Goal: Transaction & Acquisition: Purchase product/service

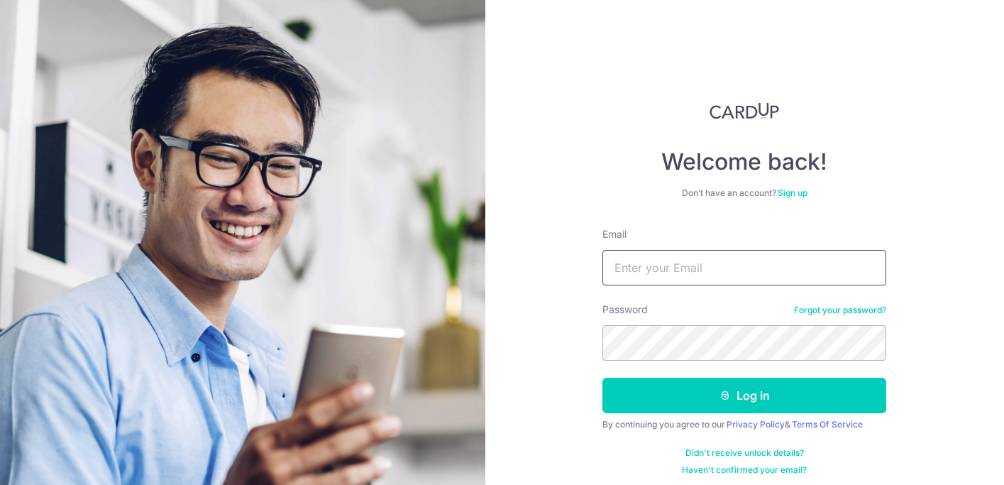
click at [701, 270] on input "Email" at bounding box center [744, 267] width 284 height 35
type input "jai.mehra@gmail.com"
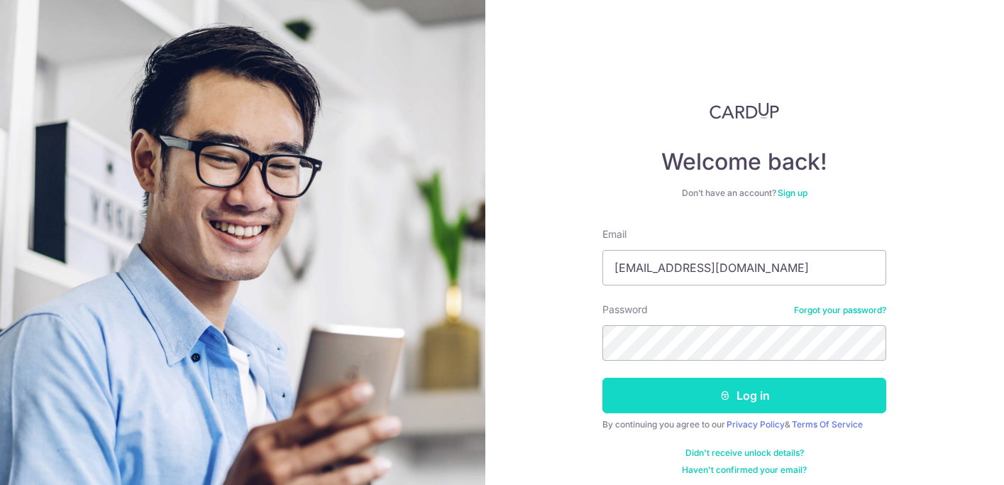
click at [721, 409] on button "Log in" at bounding box center [744, 394] width 284 height 35
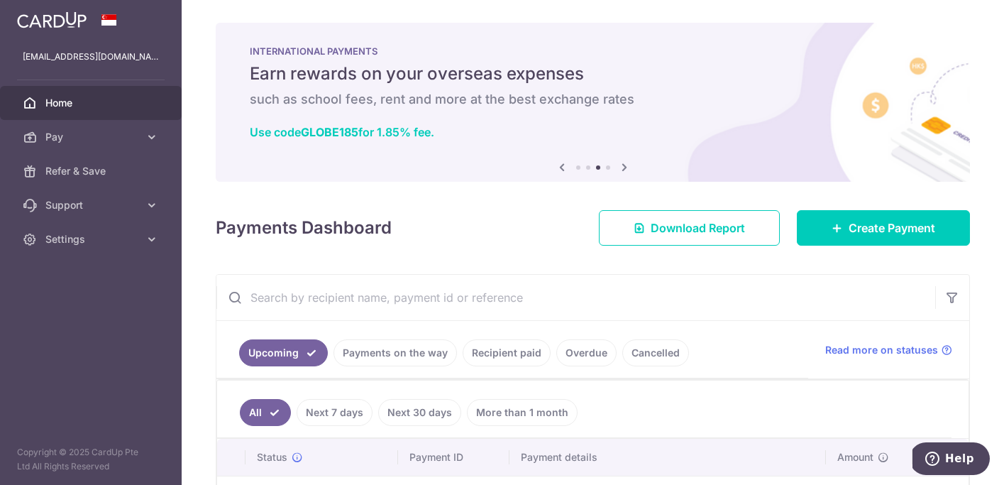
click at [486, 353] on link "Recipient paid" at bounding box center [507, 352] width 88 height 27
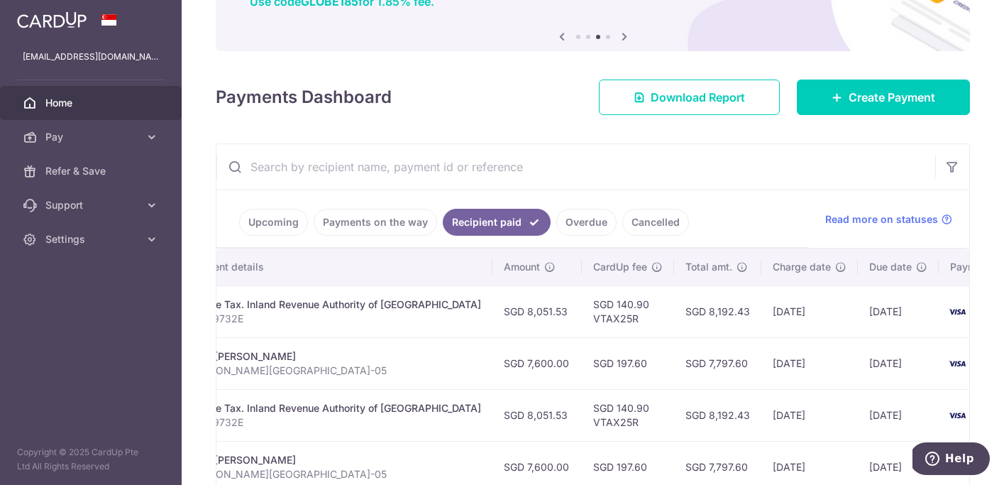
scroll to position [0, 297]
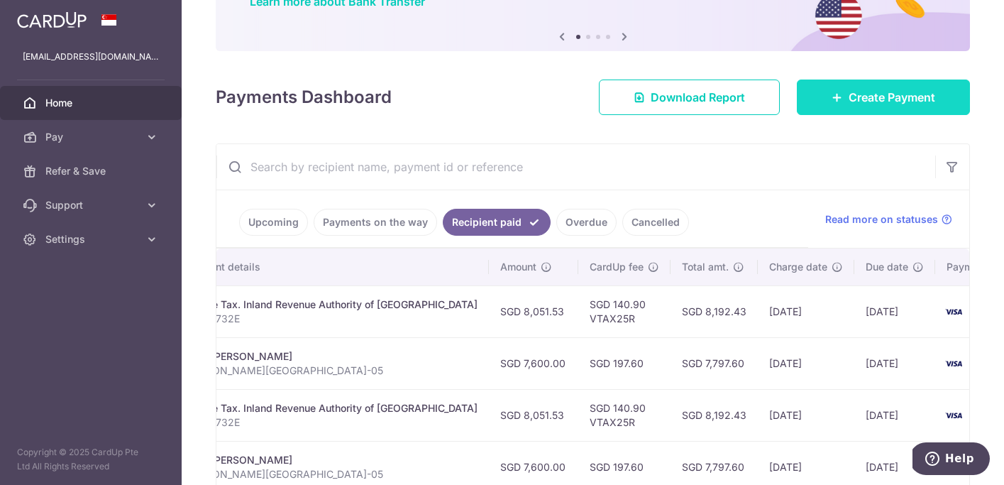
click at [869, 98] on span "Create Payment" at bounding box center [892, 97] width 87 height 17
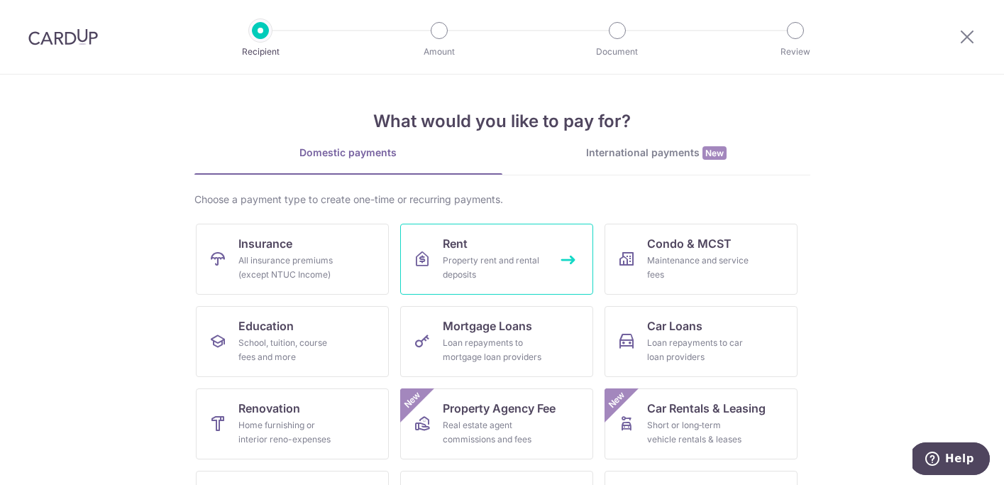
click at [502, 251] on link "Rent Property rent and rental deposits" at bounding box center [496, 258] width 193 height 71
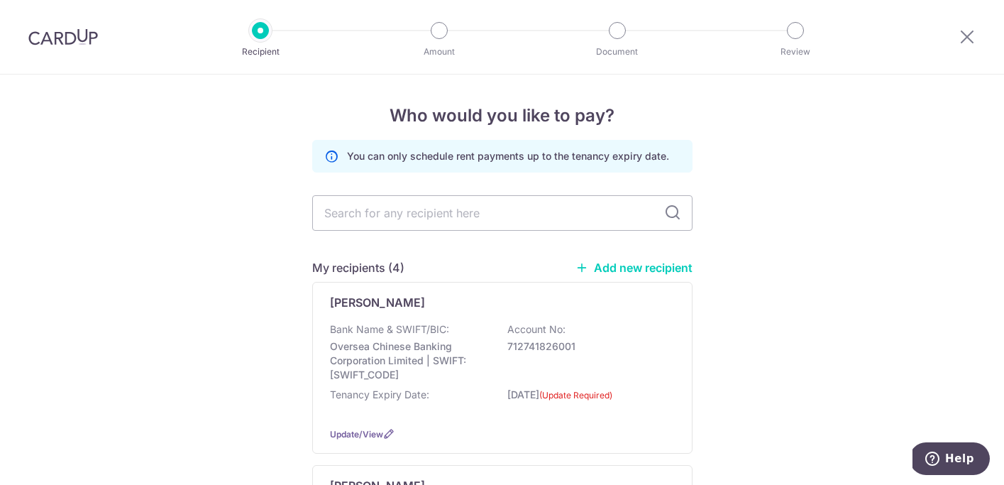
scroll to position [98, 0]
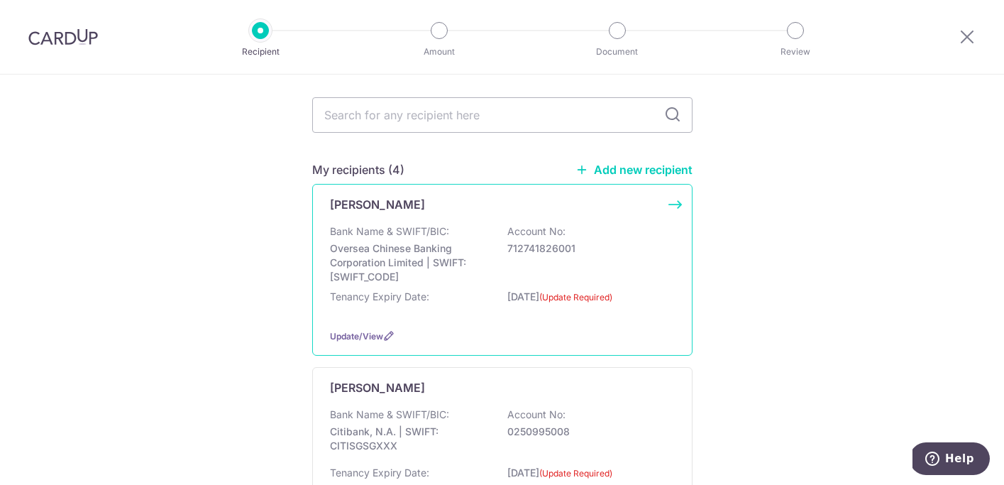
click at [423, 304] on div "Tenancy Expiry Date: [DATE] (Update Required)" at bounding box center [502, 303] width 345 height 28
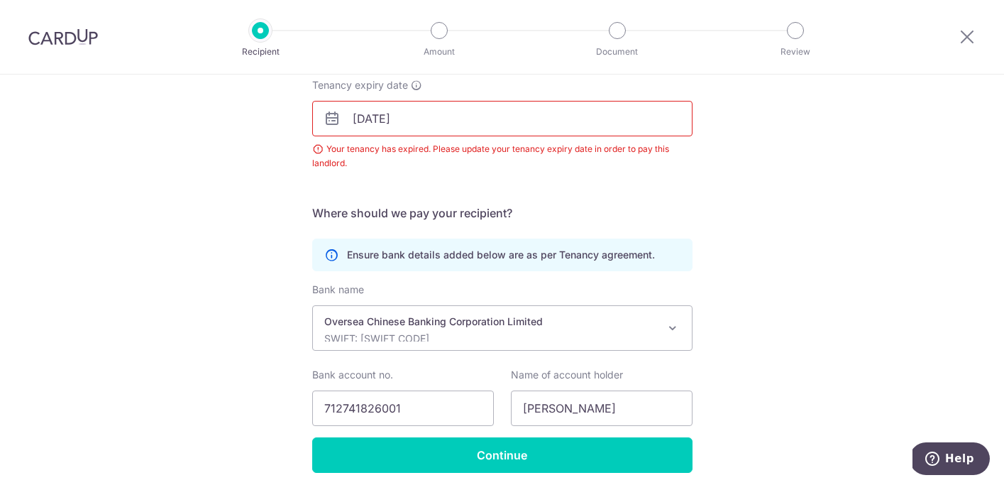
scroll to position [214, 0]
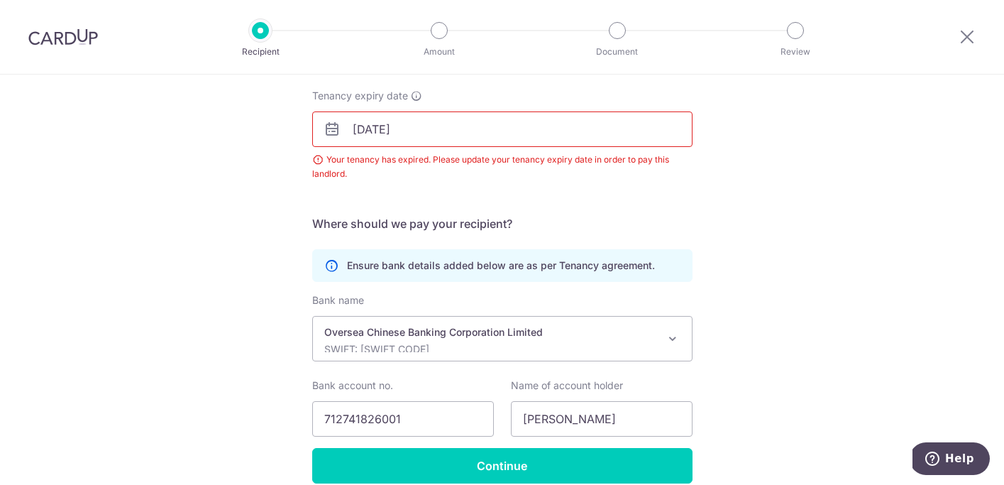
click at [397, 134] on input "11/07/2025" at bounding box center [502, 128] width 380 height 35
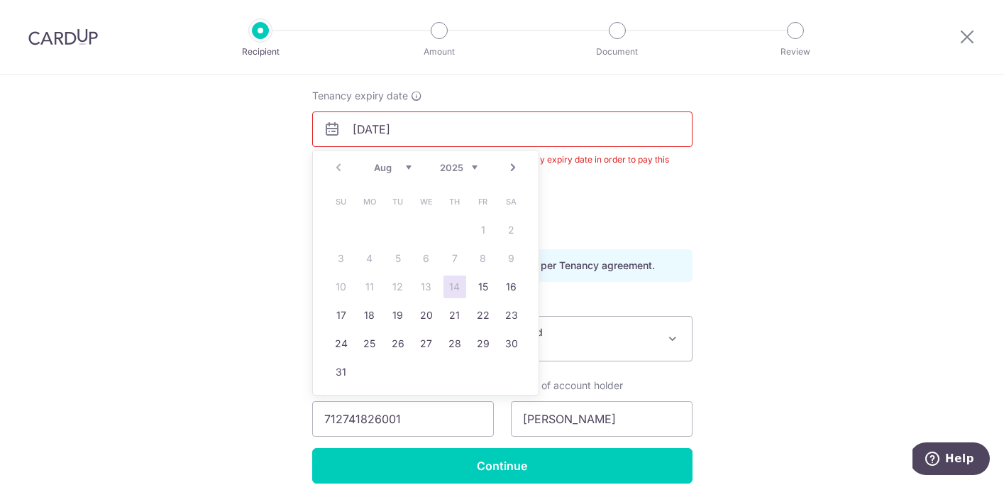
click at [518, 169] on link "Next" at bounding box center [512, 167] width 17 height 17
click at [331, 165] on link "Prev" at bounding box center [338, 167] width 17 height 17
click at [476, 168] on select "2025 2026 2027 2028 2029 2030 2031 2032 2033 2034 2035" at bounding box center [459, 167] width 38 height 11
click at [340, 167] on link "Prev" at bounding box center [338, 167] width 17 height 17
click at [333, 288] on link "11" at bounding box center [341, 286] width 23 height 23
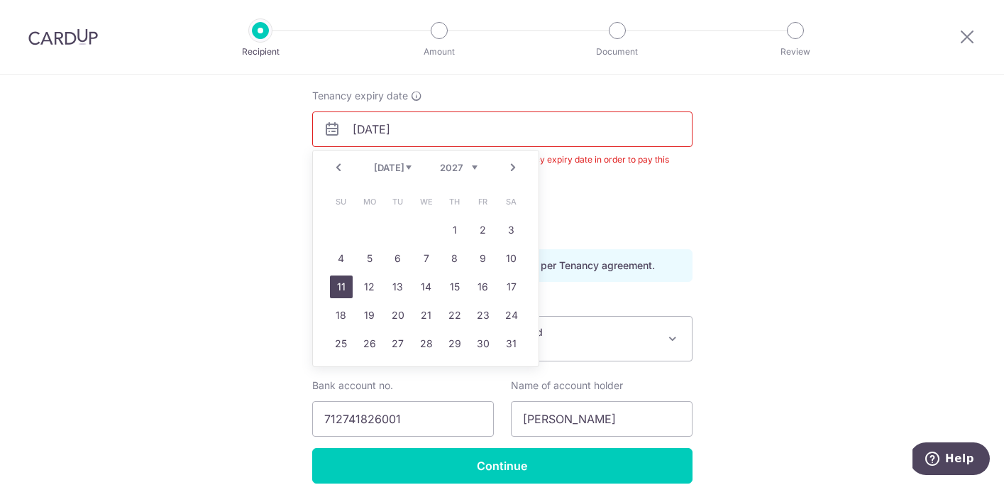
type input "[DATE]"
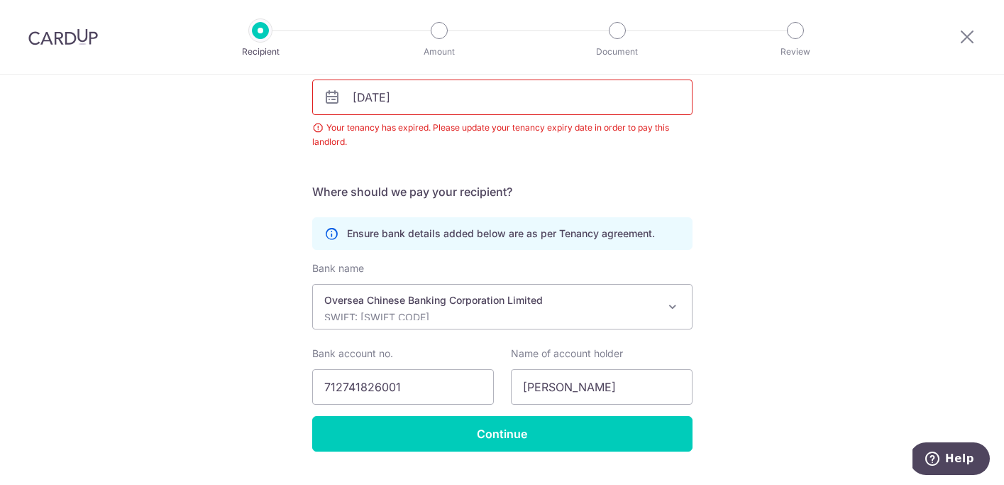
scroll to position [280, 0]
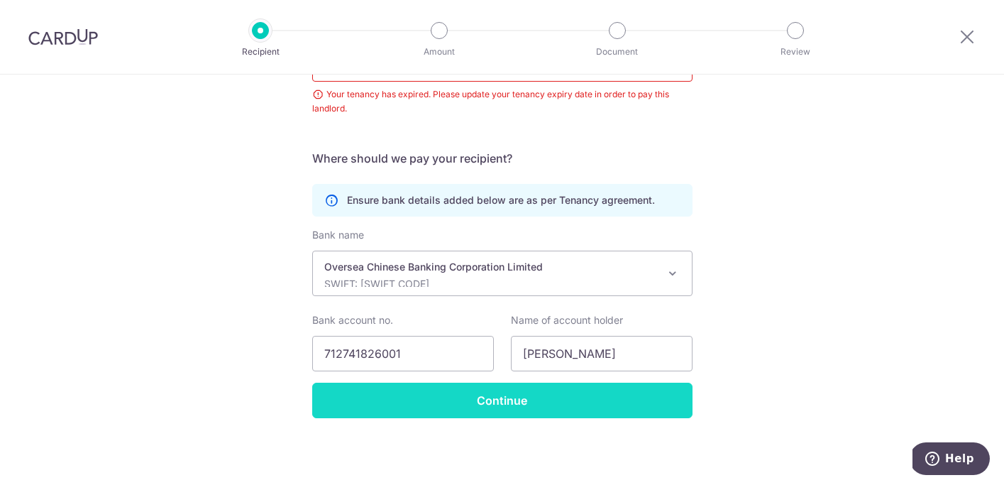
click at [507, 406] on input "Continue" at bounding box center [502, 399] width 380 height 35
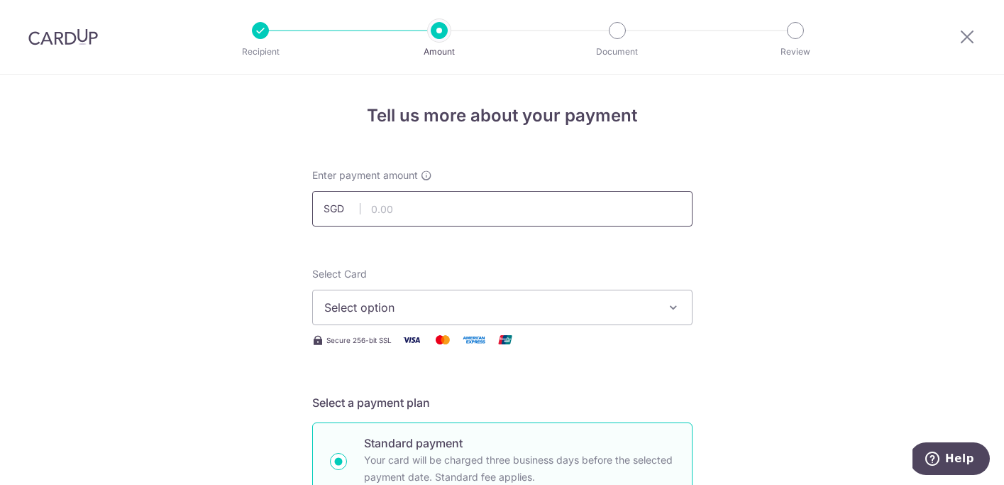
click at [392, 208] on input "text" at bounding box center [502, 208] width 380 height 35
type input "7,800.00"
click at [397, 302] on span "Select option" at bounding box center [489, 307] width 331 height 17
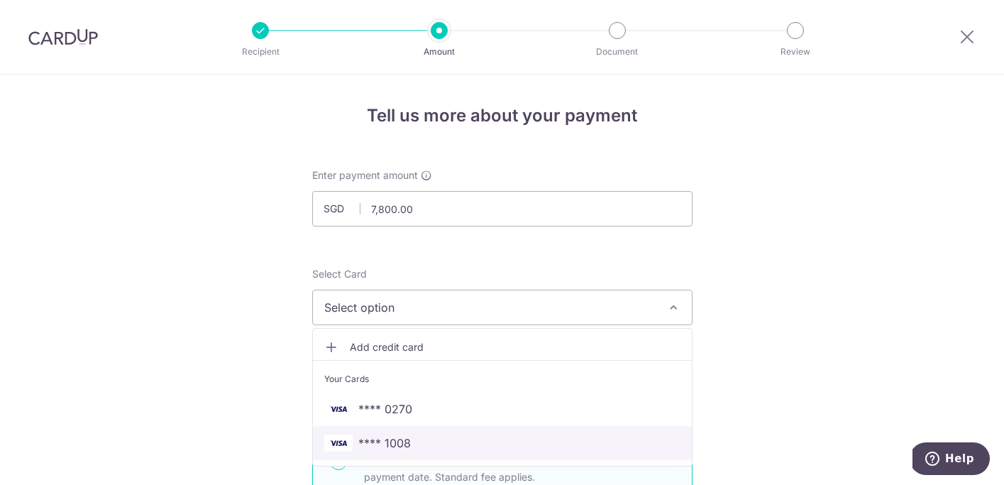
click at [402, 443] on span "**** 1008" at bounding box center [384, 442] width 53 height 17
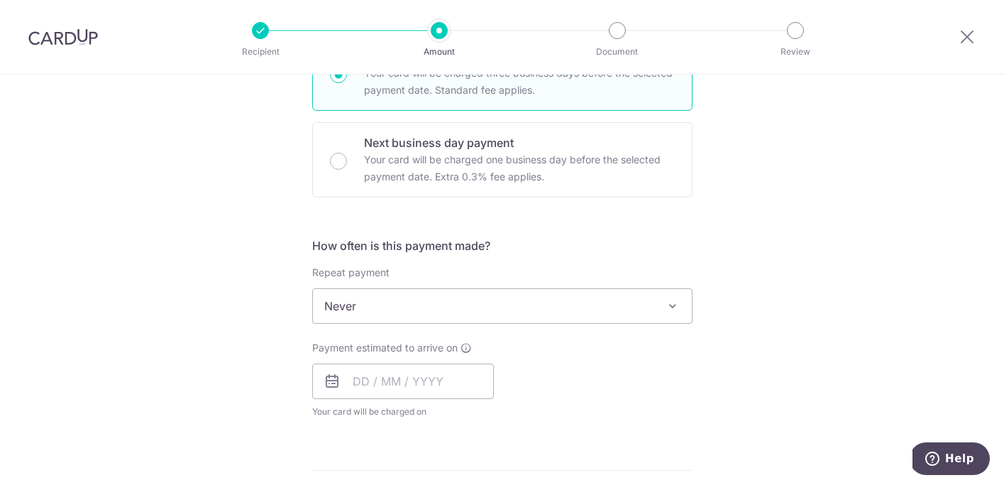
scroll to position [388, 0]
click at [402, 379] on input "text" at bounding box center [403, 379] width 182 height 35
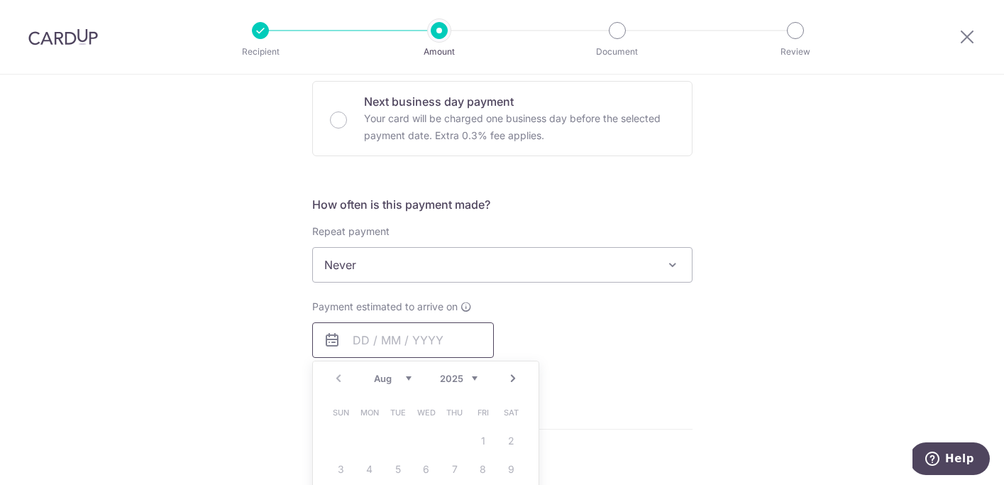
scroll to position [570, 0]
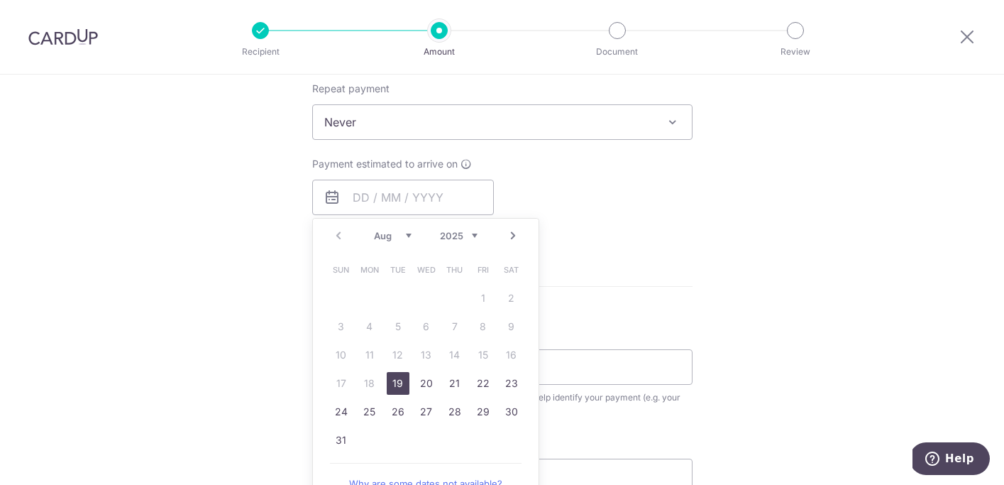
click at [513, 239] on link "Next" at bounding box center [512, 235] width 17 height 17
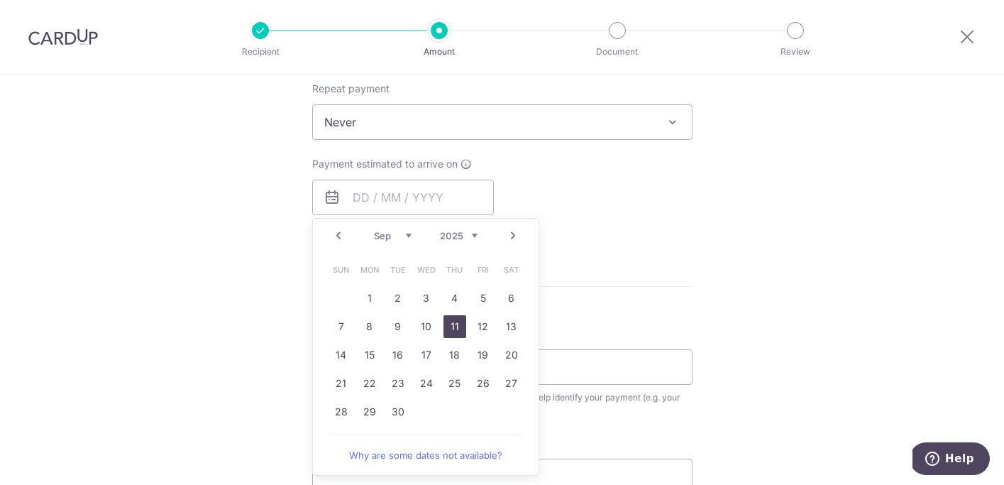
click at [454, 326] on link "11" at bounding box center [454, 326] width 23 height 23
type input "[DATE]"
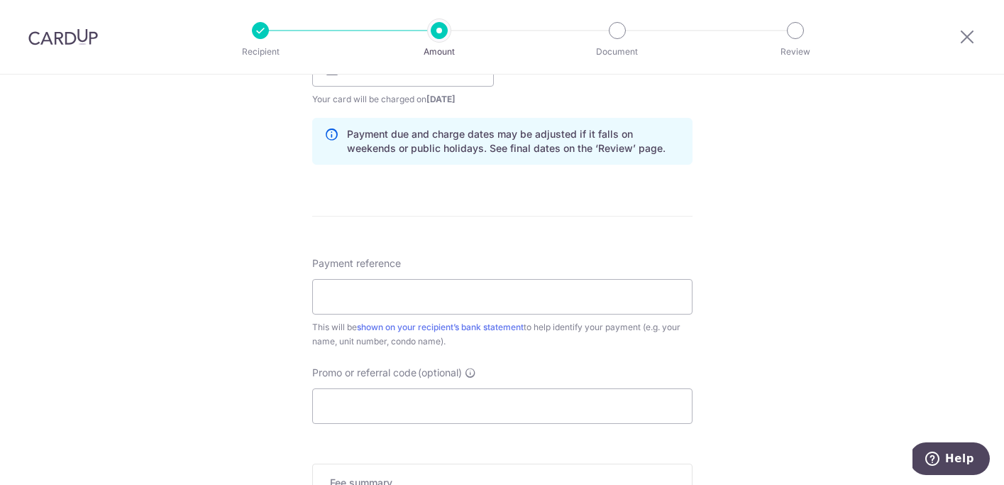
scroll to position [705, 0]
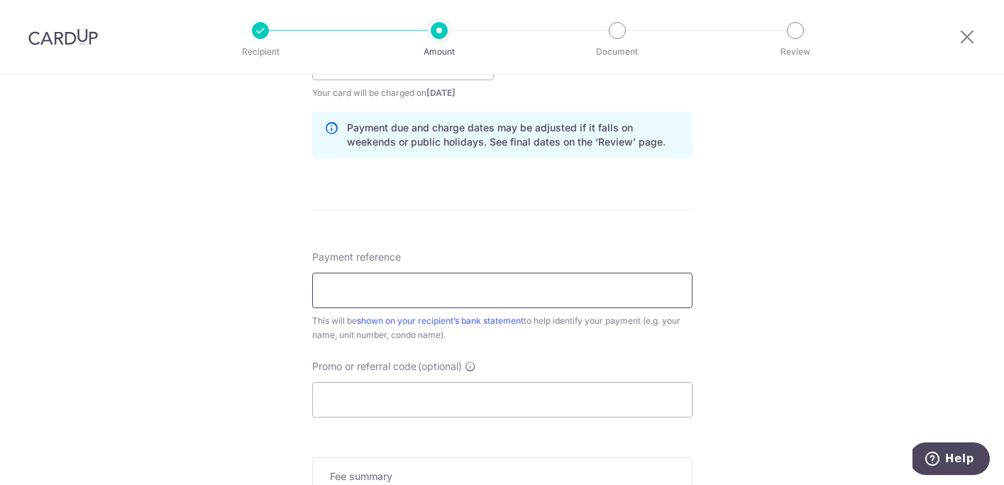
click at [423, 294] on input "Payment reference" at bounding box center [502, 289] width 380 height 35
click at [221, 317] on div "Tell us more about your payment Enter payment amount SGD 7,800.00 7800.00 Selec…" at bounding box center [502, 40] width 1004 height 1342
click at [381, 304] on input "Payment reference" at bounding box center [502, 289] width 380 height 35
type input "[PERSON_NAME] Gardenville"
click at [497, 241] on form "Enter payment amount SGD 7,800.00 7800.00 Select Card **** 1008 Add credit card…" at bounding box center [502, 53] width 380 height 1181
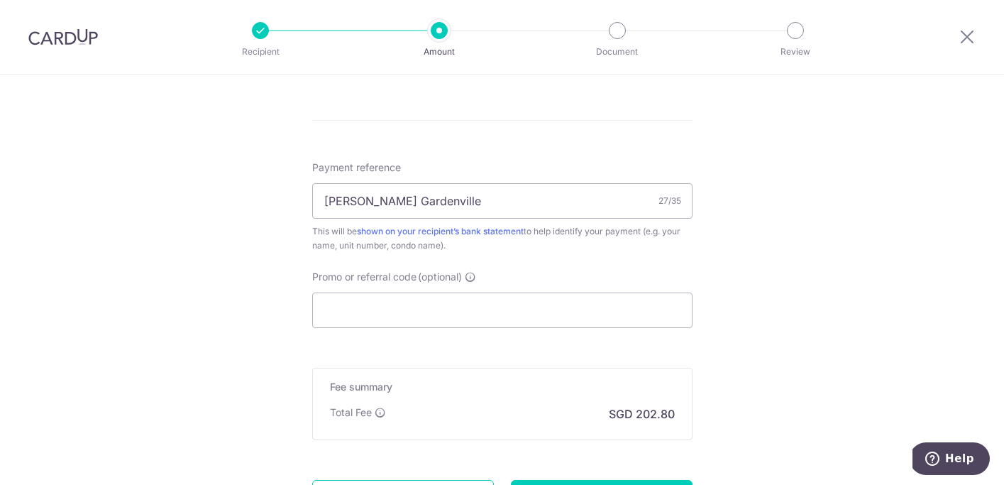
scroll to position [812, 0]
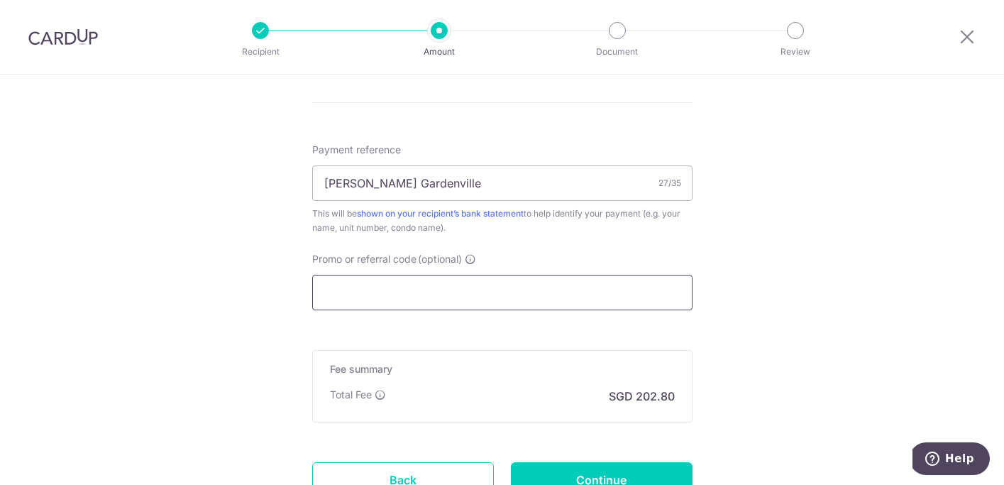
click at [402, 294] on input "Promo or referral code (optional)" at bounding box center [502, 292] width 380 height 35
paste input "VTAX25R"
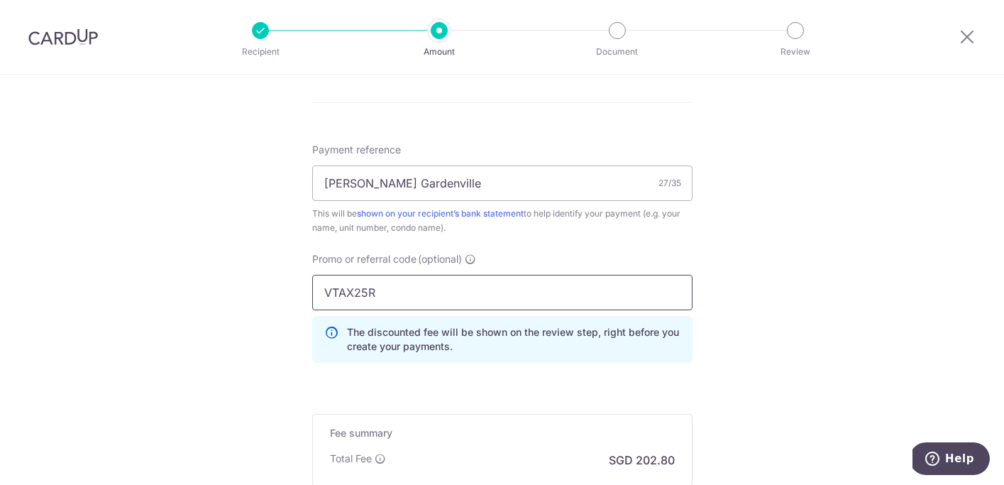
type input "VTAX25R"
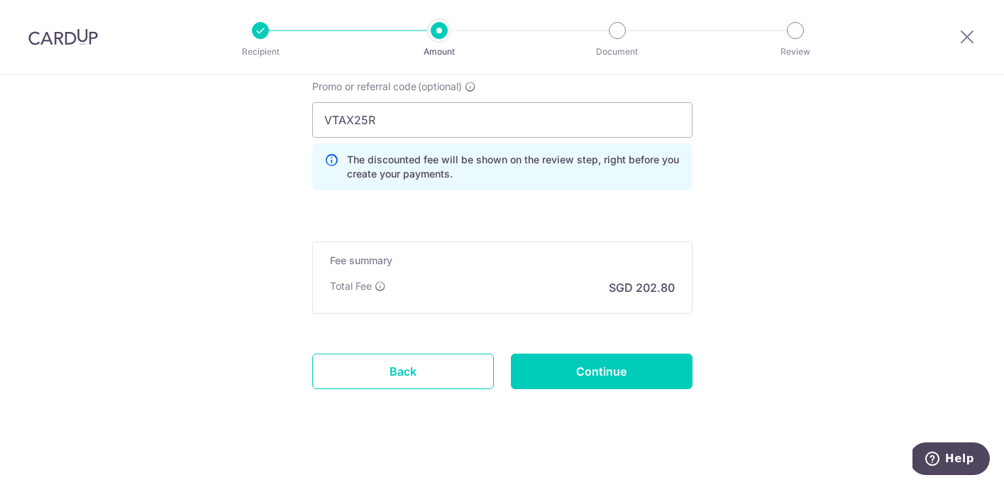
scroll to position [995, 0]
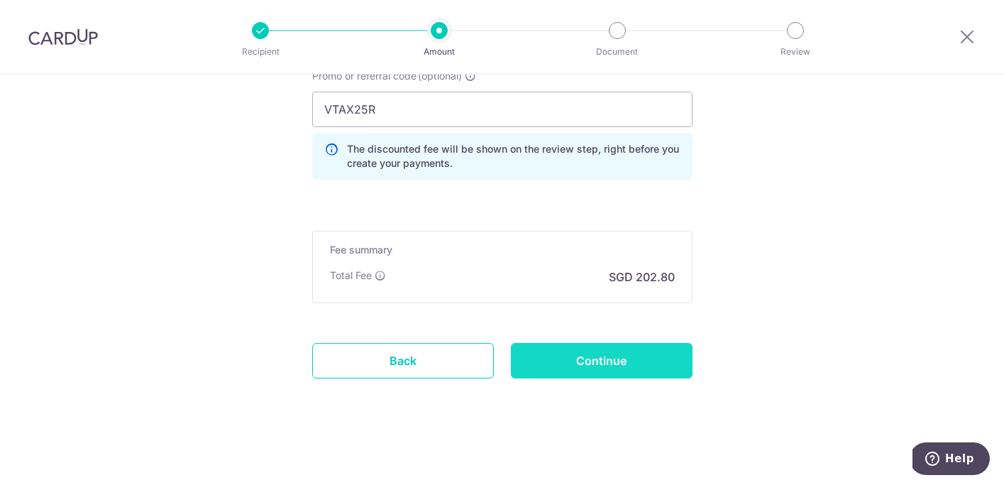
click at [611, 364] on input "Continue" at bounding box center [602, 360] width 182 height 35
type input "Create Schedule"
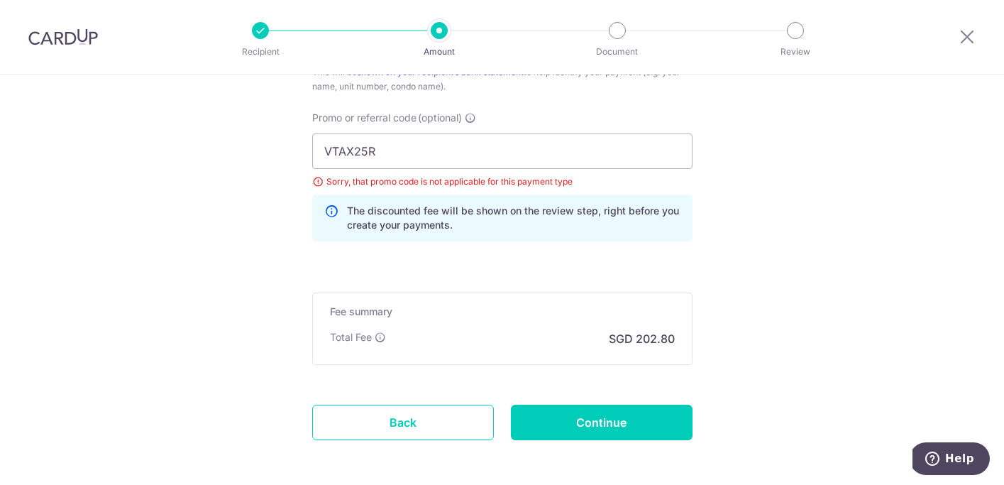
scroll to position [951, 0]
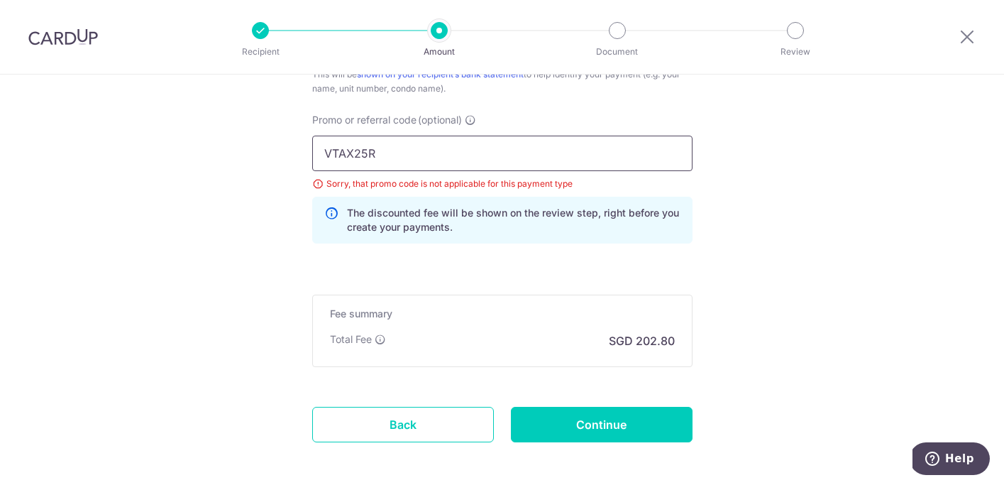
click at [355, 153] on input "VTAX25R" at bounding box center [502, 153] width 380 height 35
paste input "SAVERENT179"
type input "SAVERENT179"
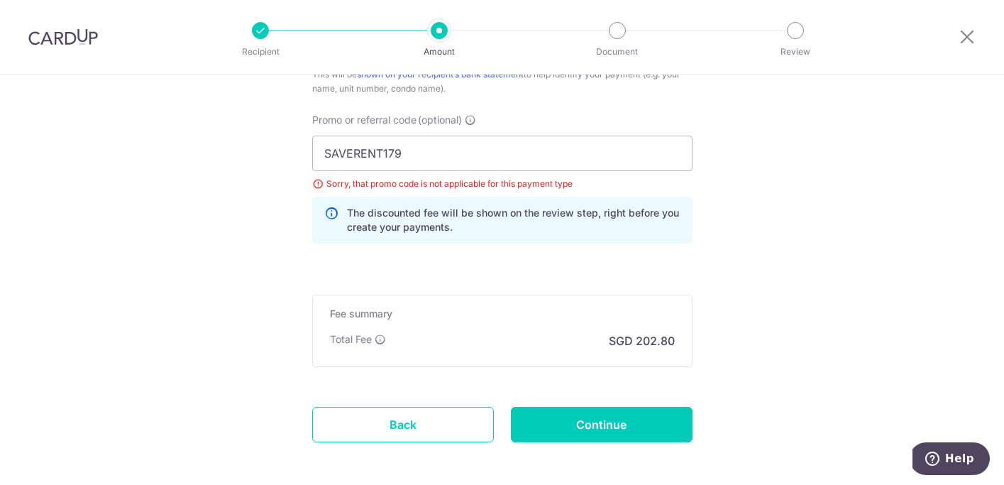
click at [602, 423] on input "Continue" at bounding box center [602, 424] width 182 height 35
type input "Update Schedule"
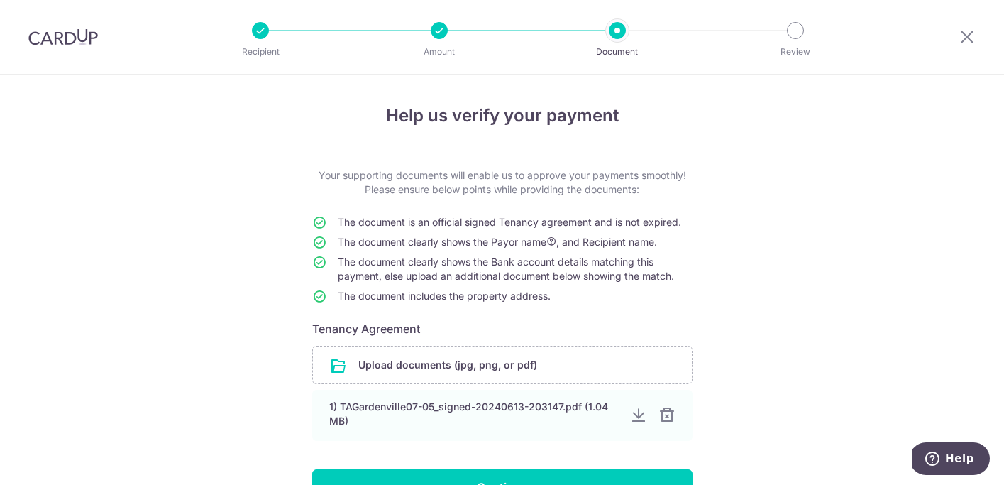
scroll to position [106, 0]
